Goal: Check status: Check status

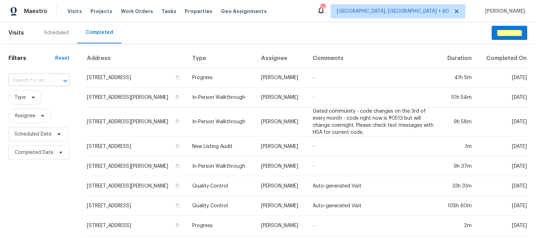
click at [35, 81] on input "text" at bounding box center [28, 80] width 41 height 11
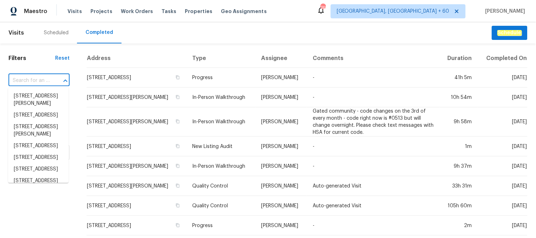
paste input "[STREET_ADDRESS]"
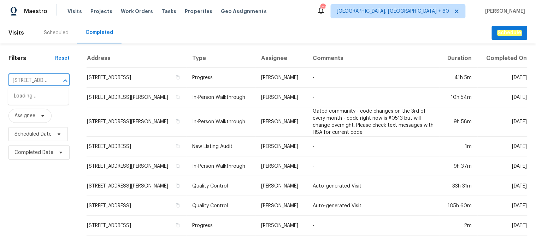
scroll to position [0, 55]
type input "[STREET_ADDRESS]"
click at [31, 102] on li "[STREET_ADDRESS]" at bounding box center [38, 96] width 60 height 12
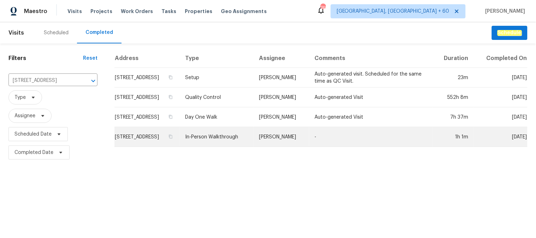
click at [229, 147] on td "In-Person Walkthrough" at bounding box center [216, 137] width 74 height 20
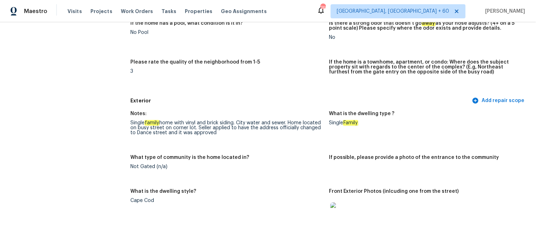
scroll to position [353, 0]
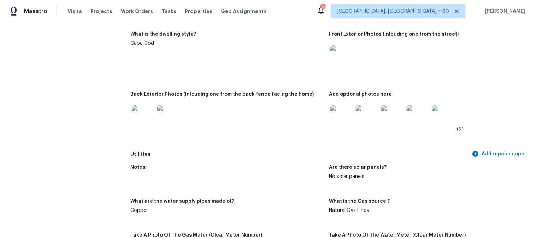
click at [141, 111] on img at bounding box center [143, 116] width 23 height 23
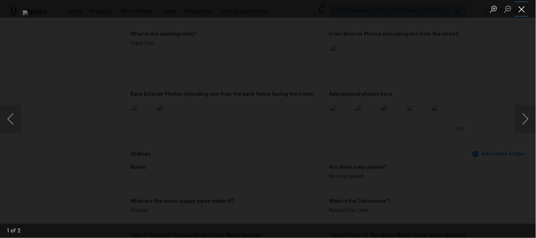
click at [518, 11] on button "Close lightbox" at bounding box center [522, 9] width 14 height 12
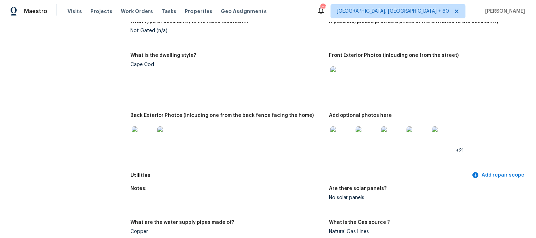
scroll to position [314, 0]
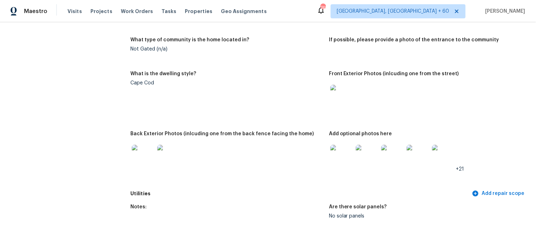
click at [336, 92] on img at bounding box center [341, 96] width 23 height 23
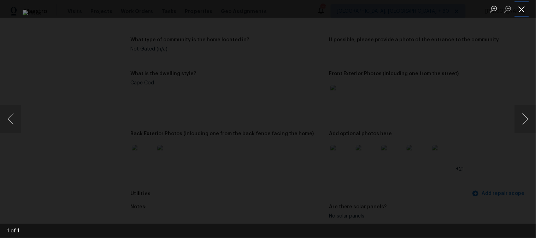
click at [522, 8] on button "Close lightbox" at bounding box center [522, 9] width 14 height 12
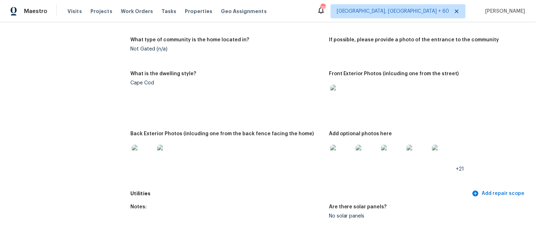
click at [338, 95] on img at bounding box center [341, 96] width 23 height 23
